Goal: Information Seeking & Learning: Learn about a topic

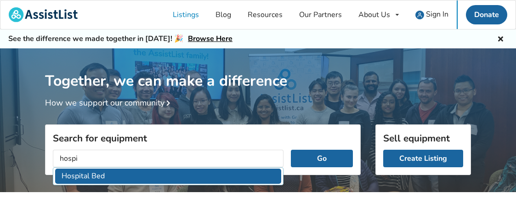
click at [81, 177] on li "Hospital Bed" at bounding box center [168, 175] width 226 height 15
type input "Hospital Bed"
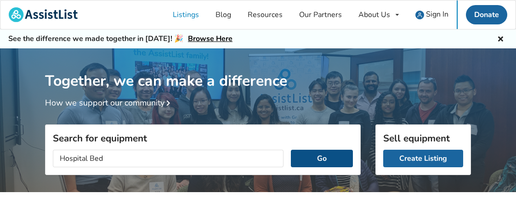
click at [332, 157] on button "Go" at bounding box center [322, 157] width 62 height 17
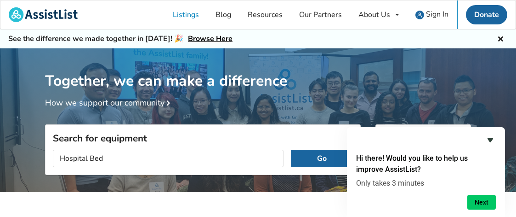
click at [492, 141] on icon "Hide survey" at bounding box center [490, 139] width 11 height 11
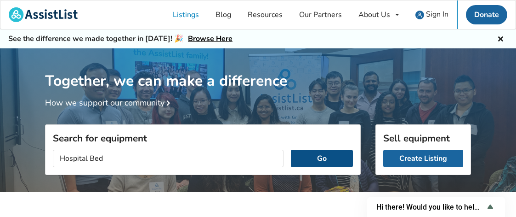
click at [338, 152] on button "Go" at bounding box center [322, 157] width 62 height 17
click at [201, 39] on link "Browse Here" at bounding box center [210, 39] width 45 height 10
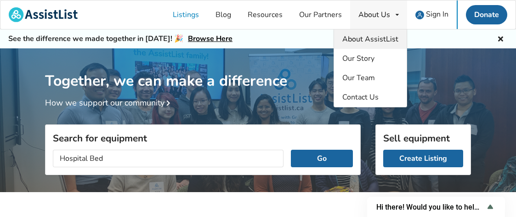
click at [373, 35] on span "About AssistList" at bounding box center [371, 39] width 56 height 10
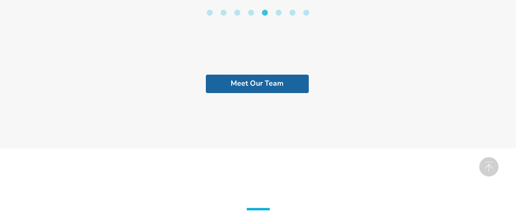
scroll to position [1838, 0]
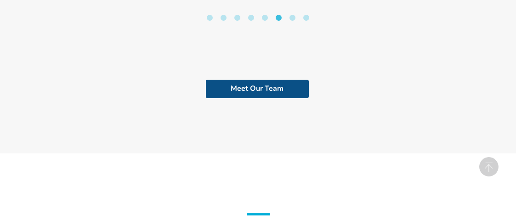
click at [260, 80] on link "Meet Our Team" at bounding box center [257, 89] width 103 height 18
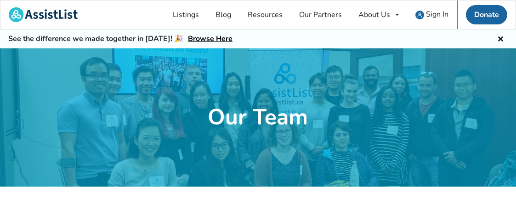
click at [256, 57] on div at bounding box center [258, 117] width 516 height 138
click at [189, 16] on link "Listings" at bounding box center [186, 14] width 43 height 29
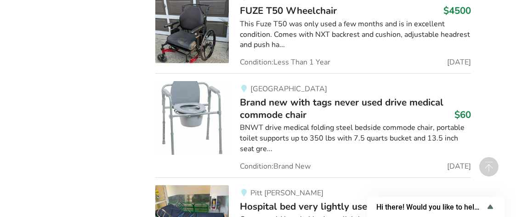
scroll to position [3864, 0]
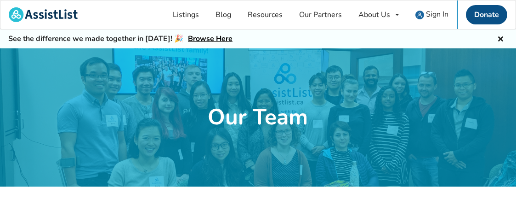
click at [482, 16] on link "Donate" at bounding box center [486, 14] width 41 height 19
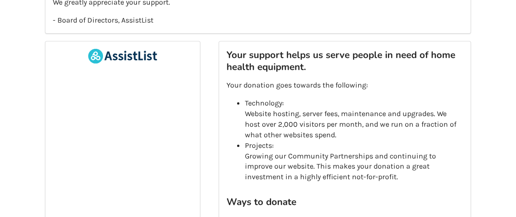
scroll to position [119, 0]
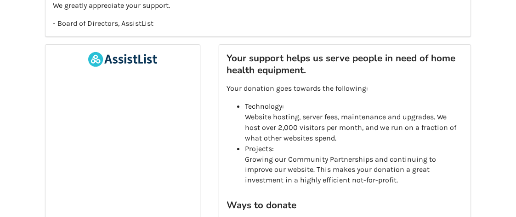
click at [319, 120] on p "Technology: Website hosting, server fees, maintenance and upgrades. We host ove…" at bounding box center [354, 122] width 218 height 42
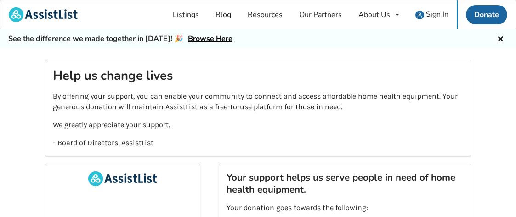
scroll to position [0, 0]
click at [267, 17] on link "Resources" at bounding box center [266, 14] width 52 height 29
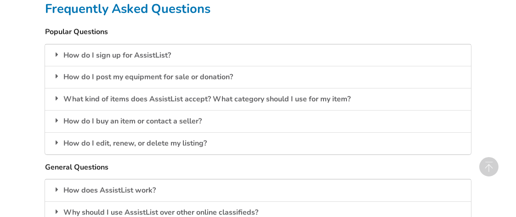
scroll to position [769, 0]
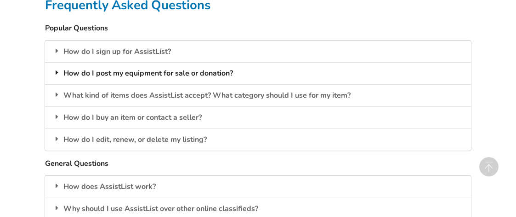
click at [182, 72] on div "How do I post my equipment for sale or donation?" at bounding box center [258, 73] width 426 height 22
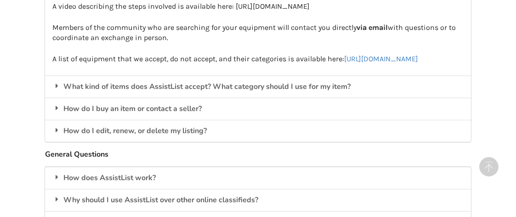
scroll to position [888, 0]
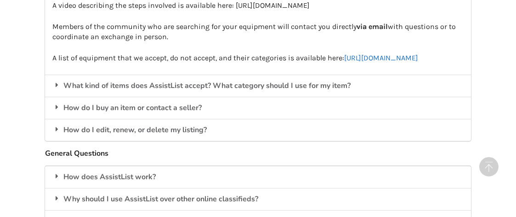
click at [344, 62] on link "[URL][DOMAIN_NAME]" at bounding box center [381, 57] width 74 height 9
